Goal: Task Accomplishment & Management: Complete application form

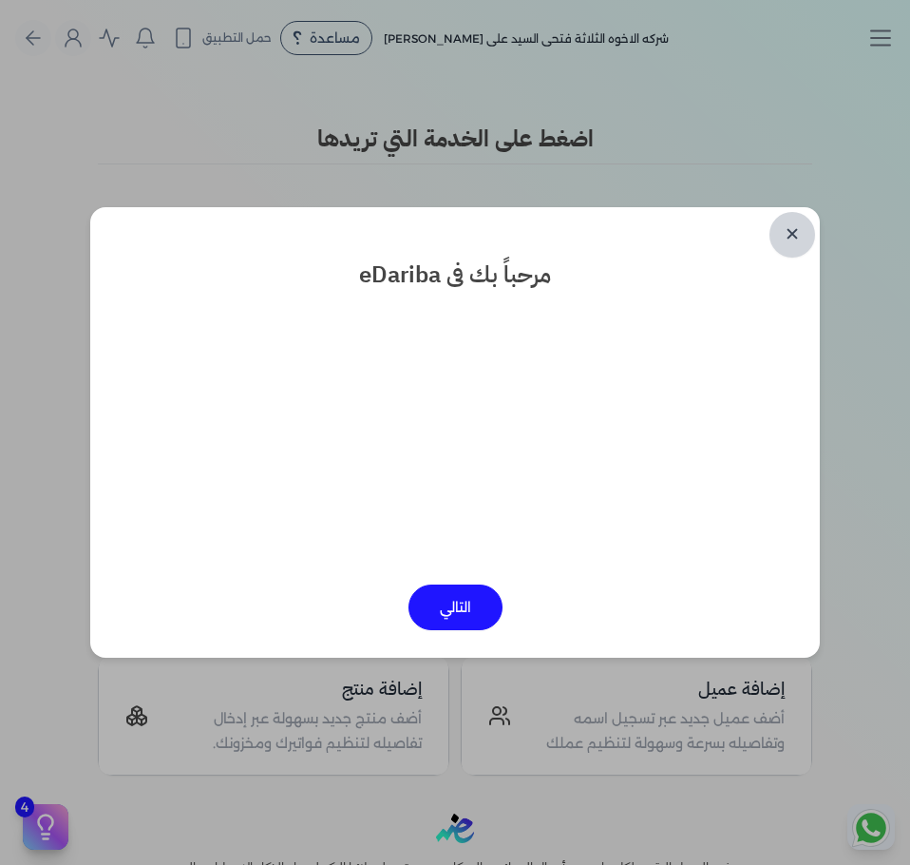
click at [794, 251] on link "✕" at bounding box center [793, 235] width 46 height 46
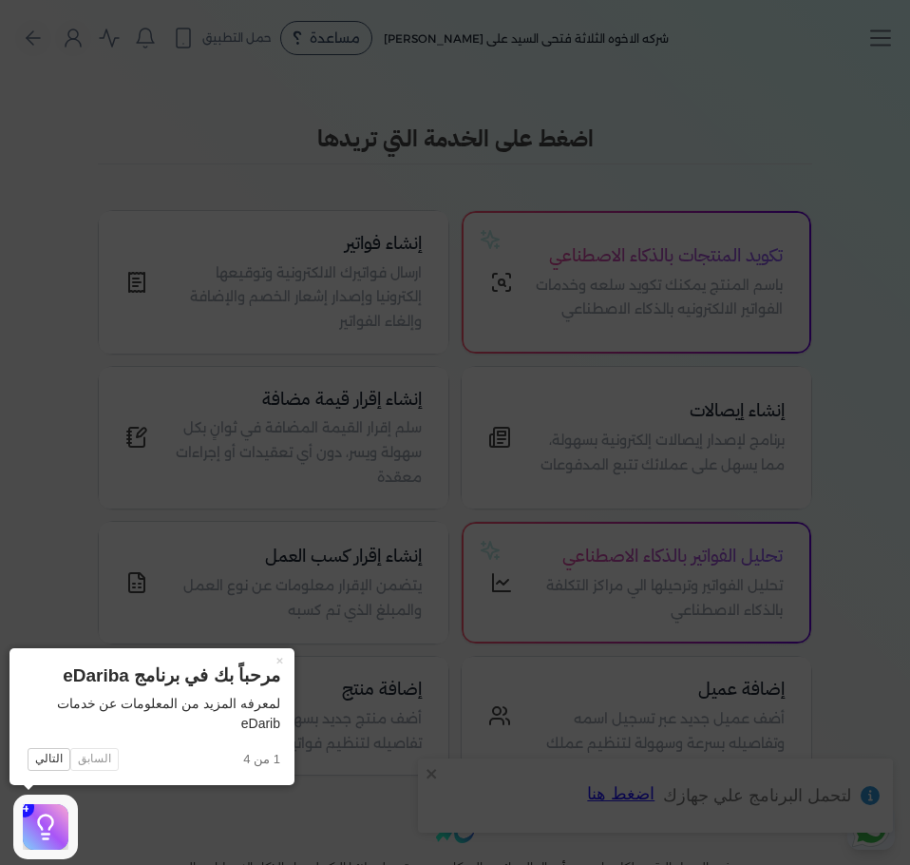
click at [846, 139] on icon at bounding box center [455, 432] width 910 height 865
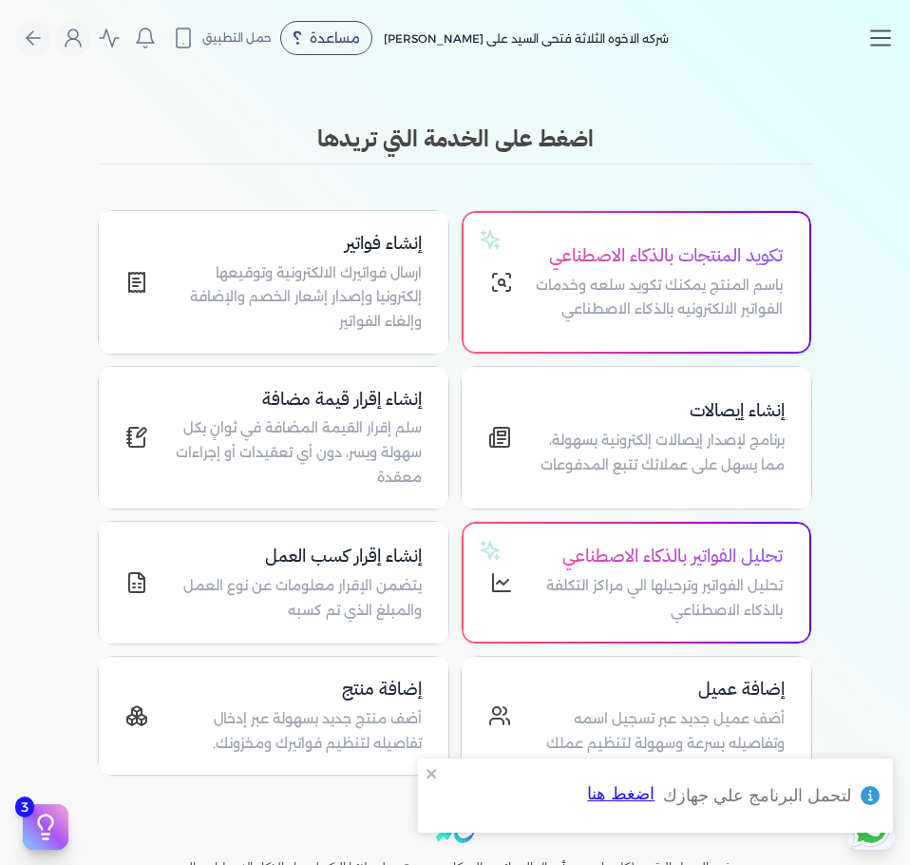
click at [879, 46] on line "Toggle navigation" at bounding box center [880, 46] width 19 height 0
click at [883, 46] on line "Toggle navigation" at bounding box center [880, 46] width 19 height 0
click at [379, 279] on p "ارسال فواتيرك الالكترونية وتوقيعها إلكترونيا وإصدار إشعار الخصم والإضافة وإلغاء…" at bounding box center [296, 297] width 251 height 73
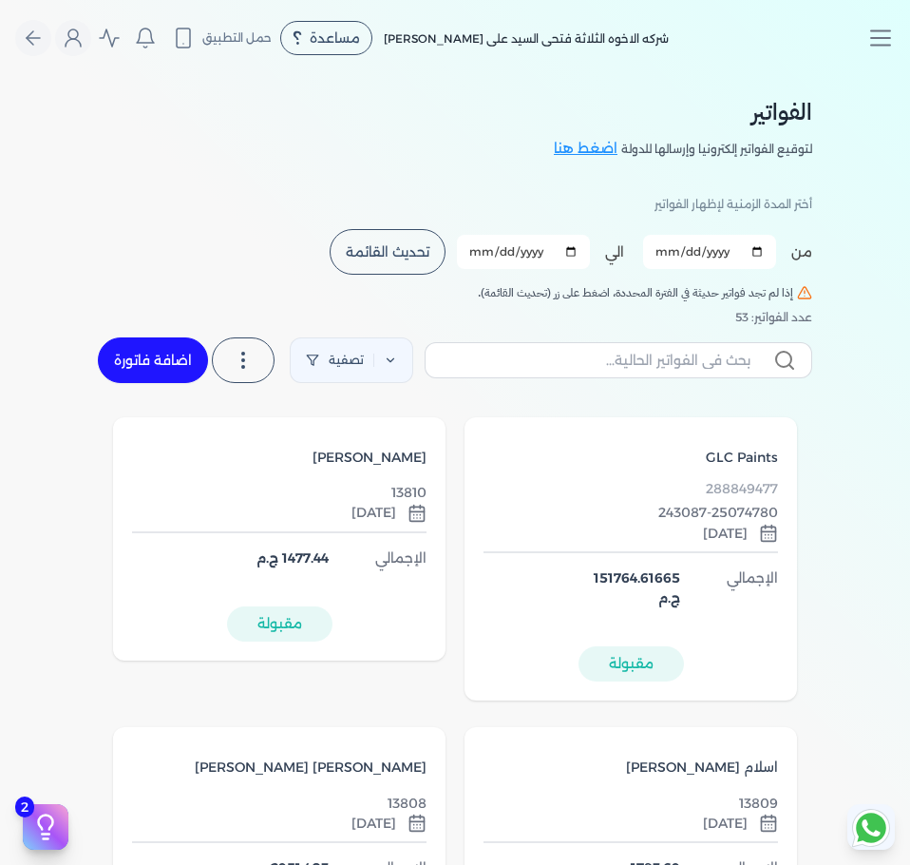
click at [168, 367] on link "اضافة فاتورة" at bounding box center [153, 360] width 110 height 46
select select "EGP"
select select "B"
select select "EGS"
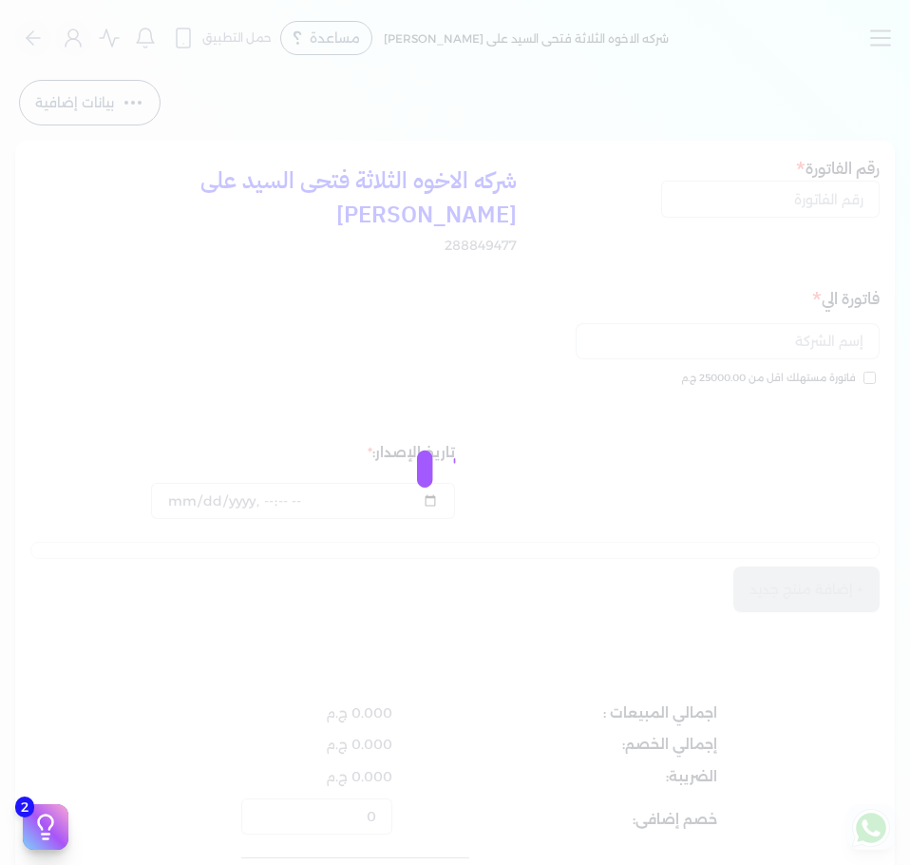
type input "[DATE]T11:32:31"
